Goal: Task Accomplishment & Management: Manage account settings

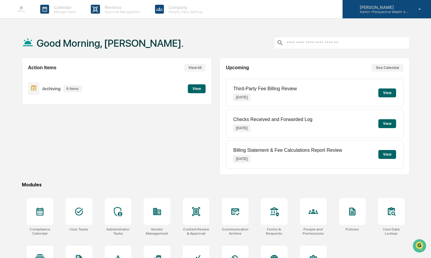
click at [399, 12] on p "Admin • Perspective Wealth Advisors" at bounding box center [382, 12] width 55 height 4
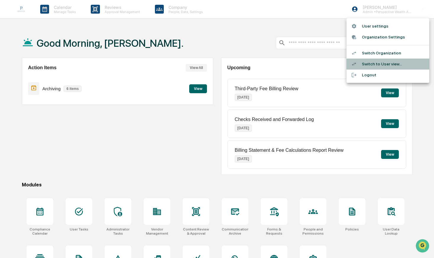
click at [392, 64] on li "Switch to User view..." at bounding box center [387, 64] width 83 height 11
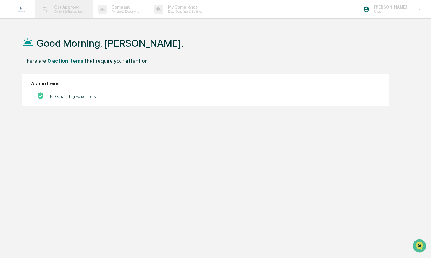
click at [61, 11] on p "Content & Transactions" at bounding box center [67, 11] width 37 height 4
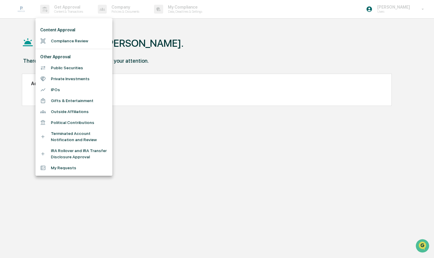
click at [72, 40] on li "Compliance Review" at bounding box center [73, 40] width 77 height 11
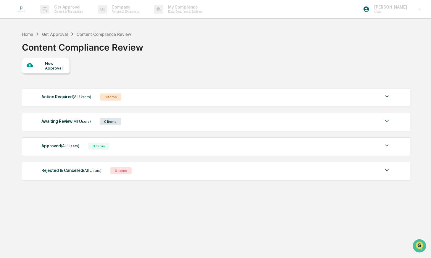
click at [49, 70] on div "New Approval" at bounding box center [55, 65] width 20 height 9
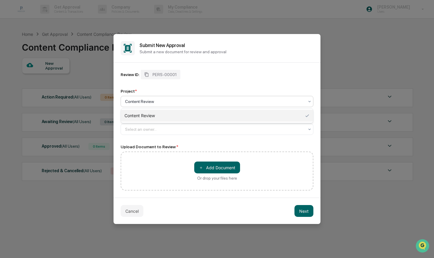
click at [213, 103] on div at bounding box center [214, 101] width 179 height 6
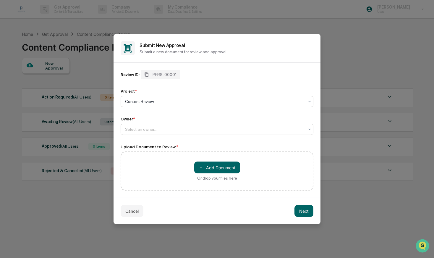
click at [203, 130] on div at bounding box center [214, 129] width 179 height 6
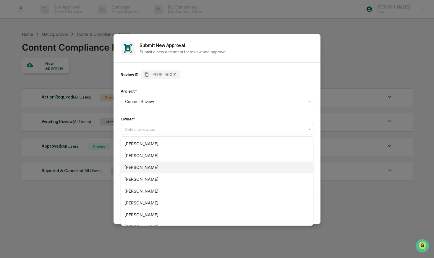
click at [192, 167] on div "[PERSON_NAME]" at bounding box center [217, 167] width 192 height 12
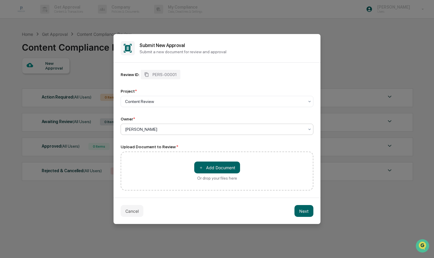
click at [203, 182] on div "＋ Add Document Or drop your files here" at bounding box center [217, 170] width 193 height 39
click at [172, 104] on div at bounding box center [214, 101] width 179 height 6
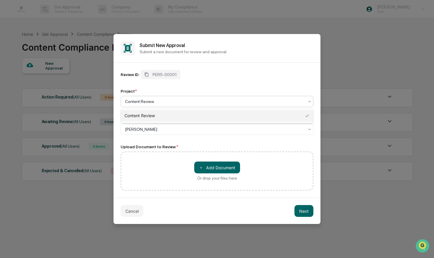
click at [172, 104] on div at bounding box center [214, 101] width 179 height 6
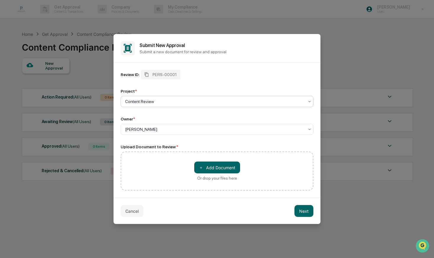
click at [217, 175] on div "＋ Add Document Or drop your files here" at bounding box center [217, 170] width 46 height 19
click at [0, 0] on input "＋ Add Document Or drop your files here" at bounding box center [0, 0] width 0 height 0
click at [131, 211] on button "Cancel" at bounding box center [132, 211] width 23 height 12
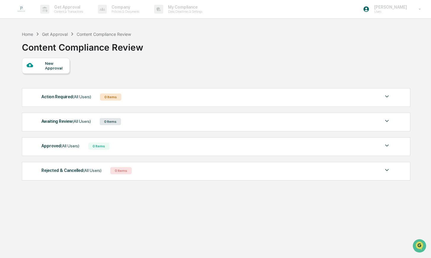
drag, startPoint x: 147, startPoint y: 81, endPoint x: 150, endPoint y: 79, distance: 3.6
click at [148, 80] on div "New Approval Action Required (All Users) 0 Items No data to display Show 5 Page…" at bounding box center [215, 121] width 387 height 126
click at [55, 15] on div "Get Approval Content & Transactions" at bounding box center [64, 9] width 52 height 18
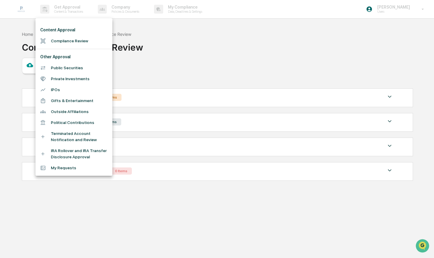
click at [197, 71] on div at bounding box center [217, 129] width 434 height 258
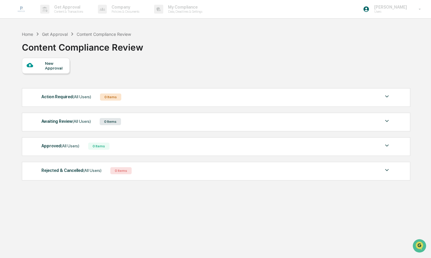
click at [64, 67] on div "New Approval" at bounding box center [55, 65] width 20 height 9
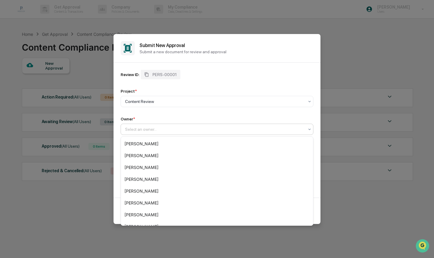
click at [221, 127] on div at bounding box center [214, 129] width 179 height 6
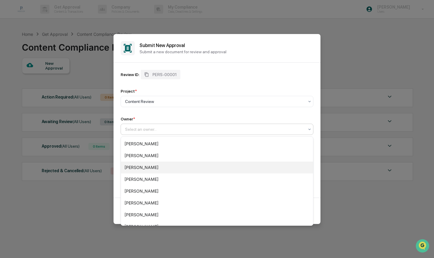
click at [215, 168] on div "[PERSON_NAME]" at bounding box center [217, 167] width 192 height 12
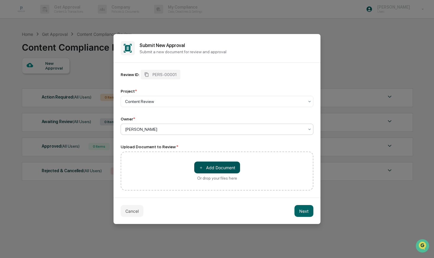
click at [212, 167] on button "＋ Add Document" at bounding box center [217, 167] width 46 height 12
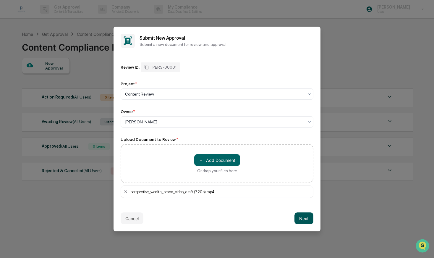
click at [303, 219] on button "Next" at bounding box center [303, 218] width 19 height 12
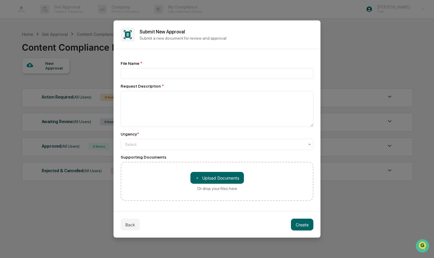
click at [231, 80] on div "File Name * Request Description * Urgency * Select Supporting Documents ＋ Uploa…" at bounding box center [217, 131] width 193 height 140
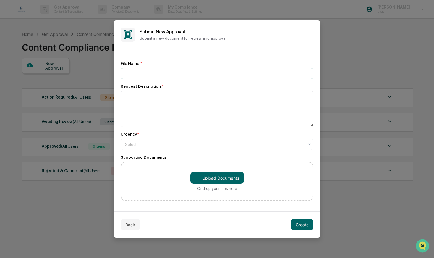
click at [229, 77] on input at bounding box center [217, 73] width 193 height 11
type input "**********"
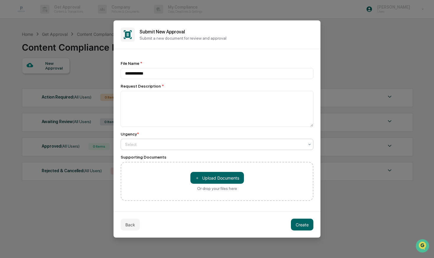
click at [212, 148] on div "Select" at bounding box center [214, 144] width 185 height 8
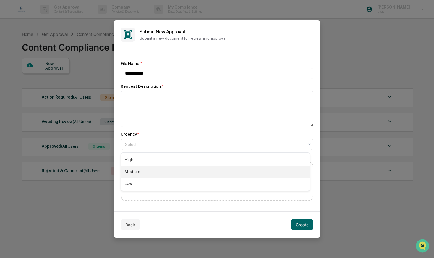
click at [207, 172] on div "Medium" at bounding box center [215, 172] width 189 height 12
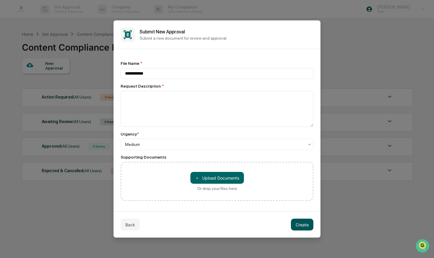
click at [299, 226] on button "Create" at bounding box center [302, 224] width 22 height 12
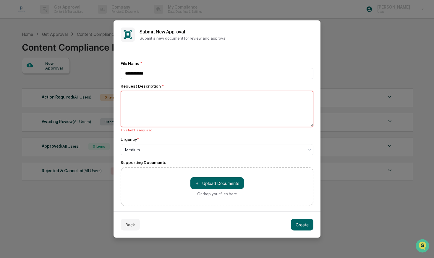
click at [226, 106] on textarea at bounding box center [217, 109] width 193 height 36
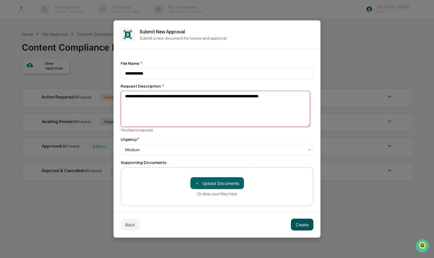
type textarea "**********"
click at [310, 224] on button "Create" at bounding box center [302, 224] width 22 height 12
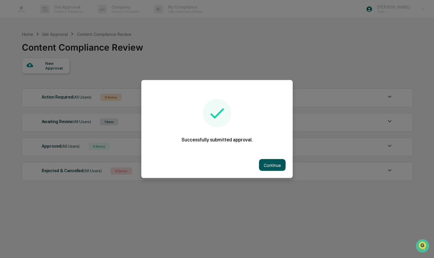
click at [274, 166] on button "Continue" at bounding box center [272, 165] width 27 height 12
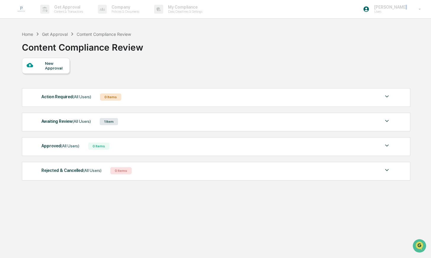
click at [406, 7] on p "[PERSON_NAME]" at bounding box center [389, 7] width 40 height 5
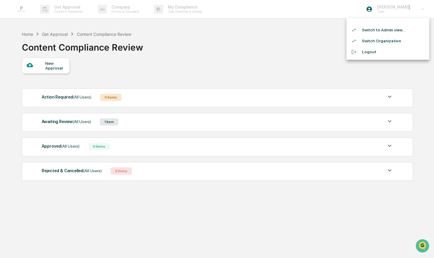
click at [406, 33] on li "Switch to Admin view..." at bounding box center [387, 30] width 83 height 11
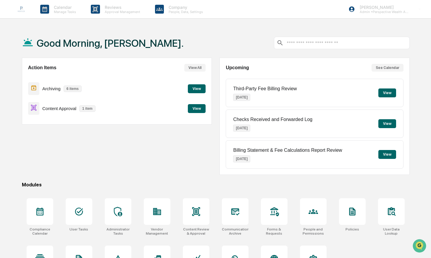
click at [195, 111] on button "View" at bounding box center [197, 108] width 18 height 9
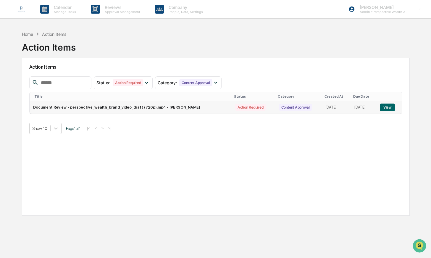
click at [385, 108] on button "View" at bounding box center [386, 107] width 15 height 8
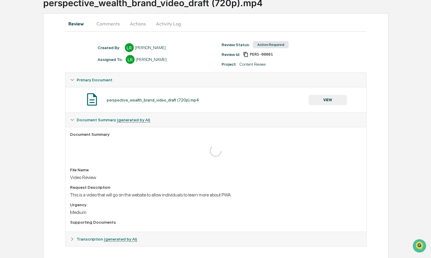
scroll to position [49, 0]
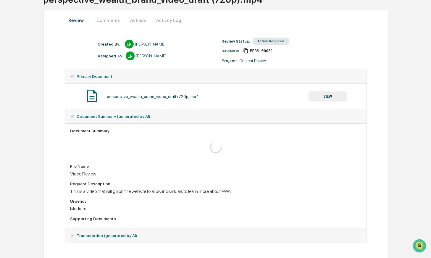
click at [73, 233] on icon at bounding box center [72, 235] width 4 height 4
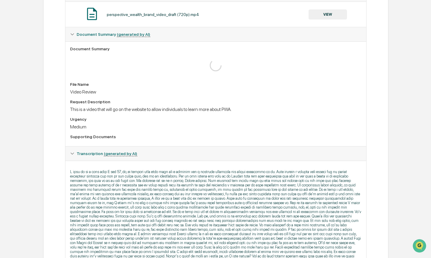
scroll to position [176, 0]
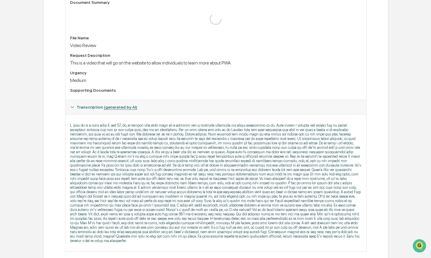
drag, startPoint x: 194, startPoint y: 170, endPoint x: 176, endPoint y: 166, distance: 18.0
click at [194, 170] on p at bounding box center [215, 183] width 291 height 120
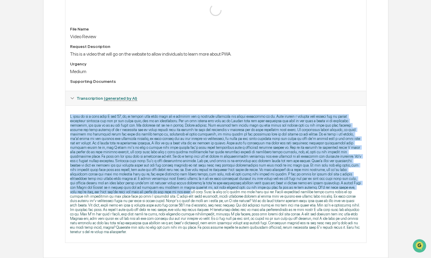
scroll to position [208, 0]
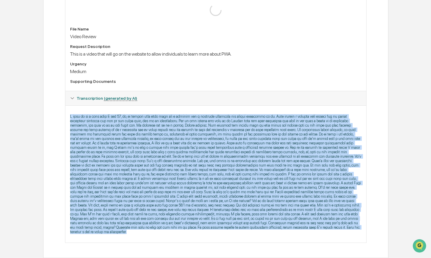
drag, startPoint x: 69, startPoint y: 126, endPoint x: 184, endPoint y: 233, distance: 156.6
click at [184, 233] on div at bounding box center [215, 173] width 301 height 137
copy p "I grew up on a farm when I was 13, uh, my parents lost that farm and a divorce …"
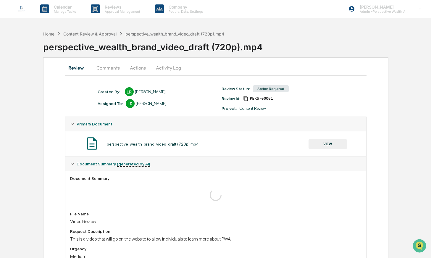
scroll to position [0, 0]
click at [135, 72] on button "Actions" at bounding box center [137, 68] width 27 height 14
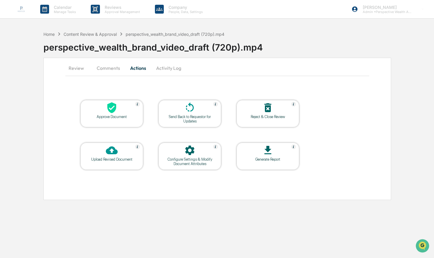
drag, startPoint x: 114, startPoint y: 70, endPoint x: 113, endPoint y: 84, distance: 13.6
click at [114, 70] on button "Comments" at bounding box center [108, 68] width 33 height 14
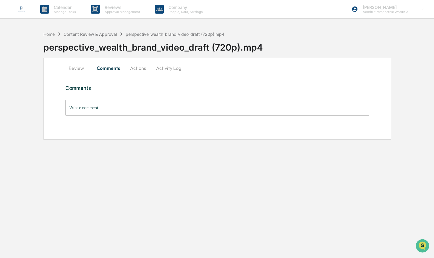
click at [137, 69] on button "Actions" at bounding box center [138, 68] width 27 height 14
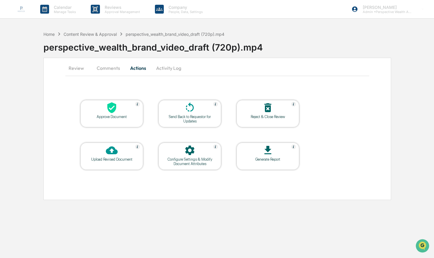
click at [166, 116] on div "Send Back to Requestor for Updates" at bounding box center [189, 118] width 53 height 9
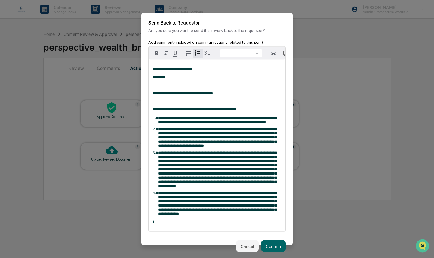
click at [252, 124] on span "**********" at bounding box center [217, 120] width 118 height 8
click at [184, 95] on div "**********" at bounding box center [217, 145] width 137 height 171
drag, startPoint x: 206, startPoint y: 109, endPoint x: 149, endPoint y: 80, distance: 64.1
click at [149, 80] on div "**********" at bounding box center [217, 145] width 137 height 171
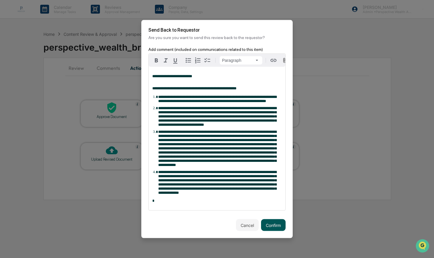
click at [274, 231] on button "Confirm" at bounding box center [273, 225] width 25 height 12
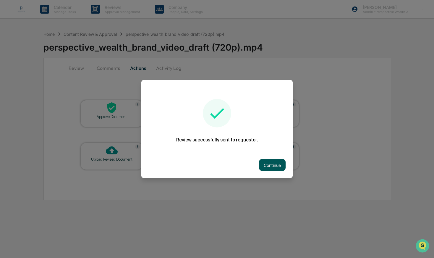
click at [276, 167] on button "Continue" at bounding box center [272, 165] width 27 height 12
